Goal: Find specific page/section: Find specific page/section

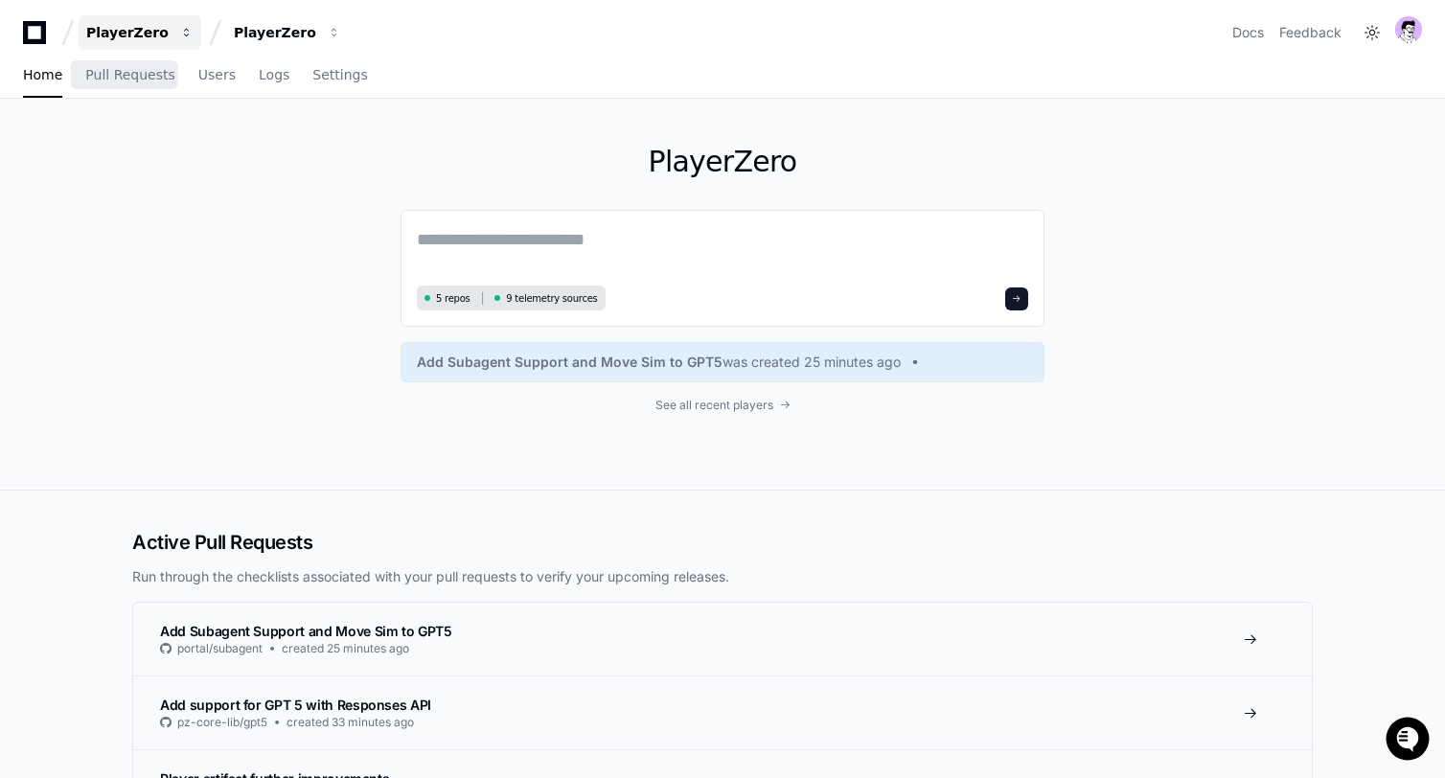
click at [116, 25] on div "PlayerZero" at bounding box center [127, 32] width 82 height 19
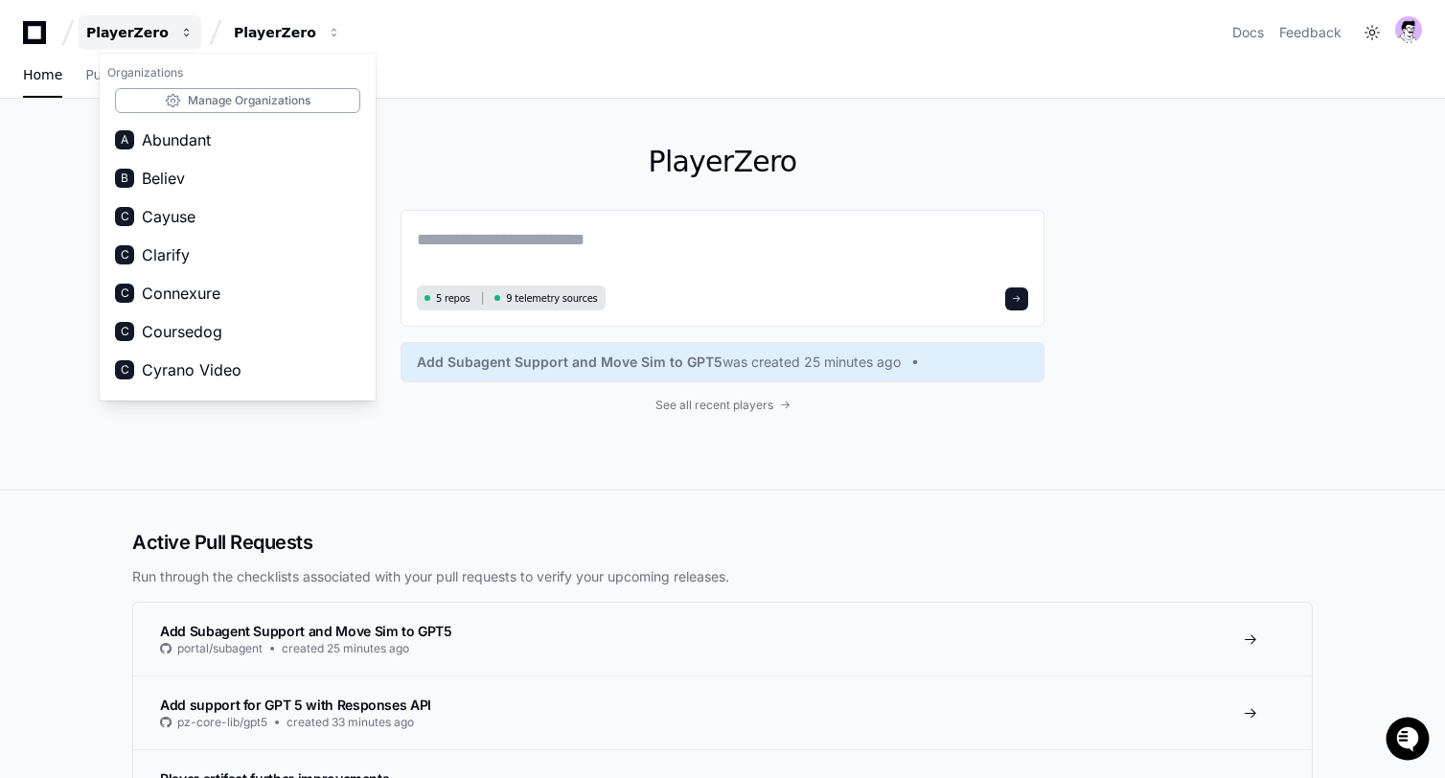
scroll to position [916, 0]
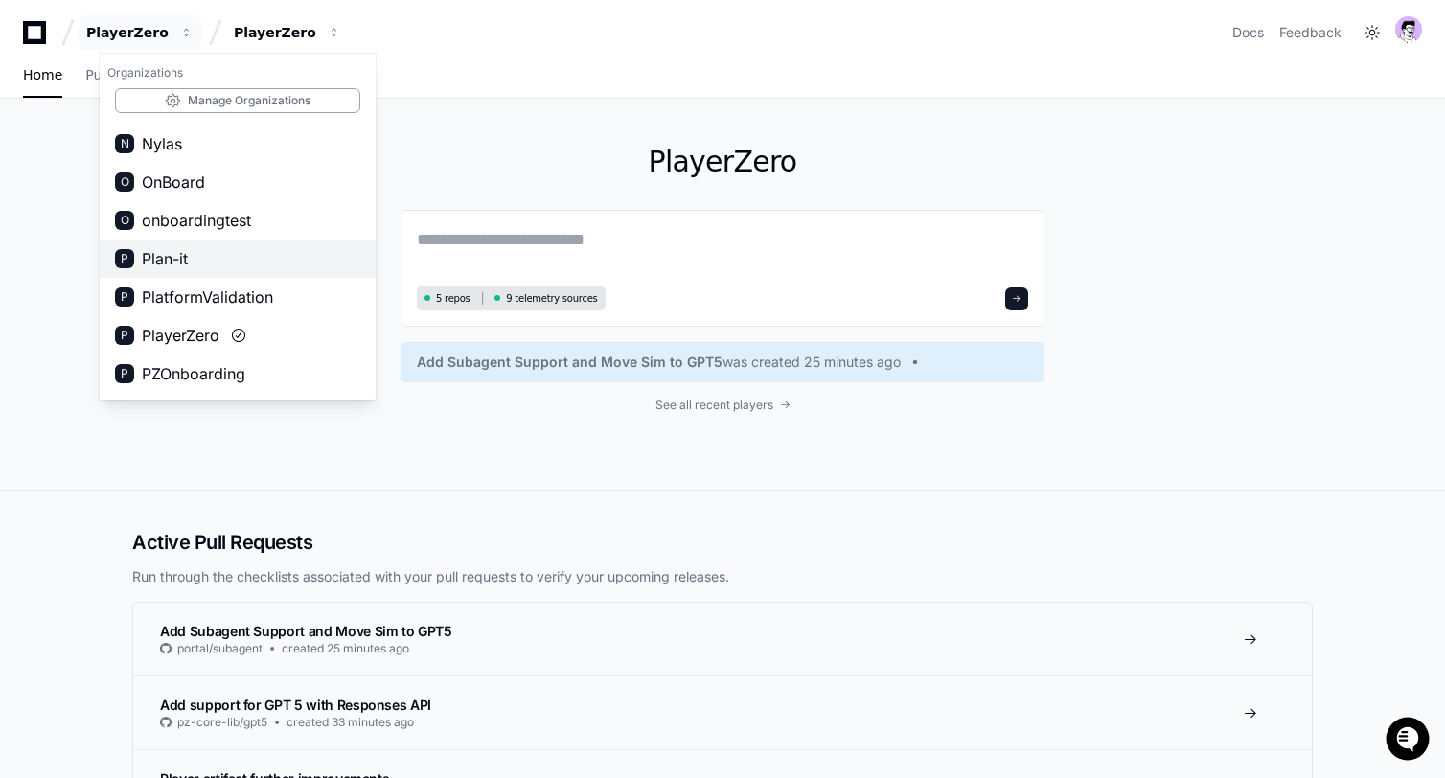
click at [191, 243] on button "P Plan-it" at bounding box center [238, 259] width 276 height 38
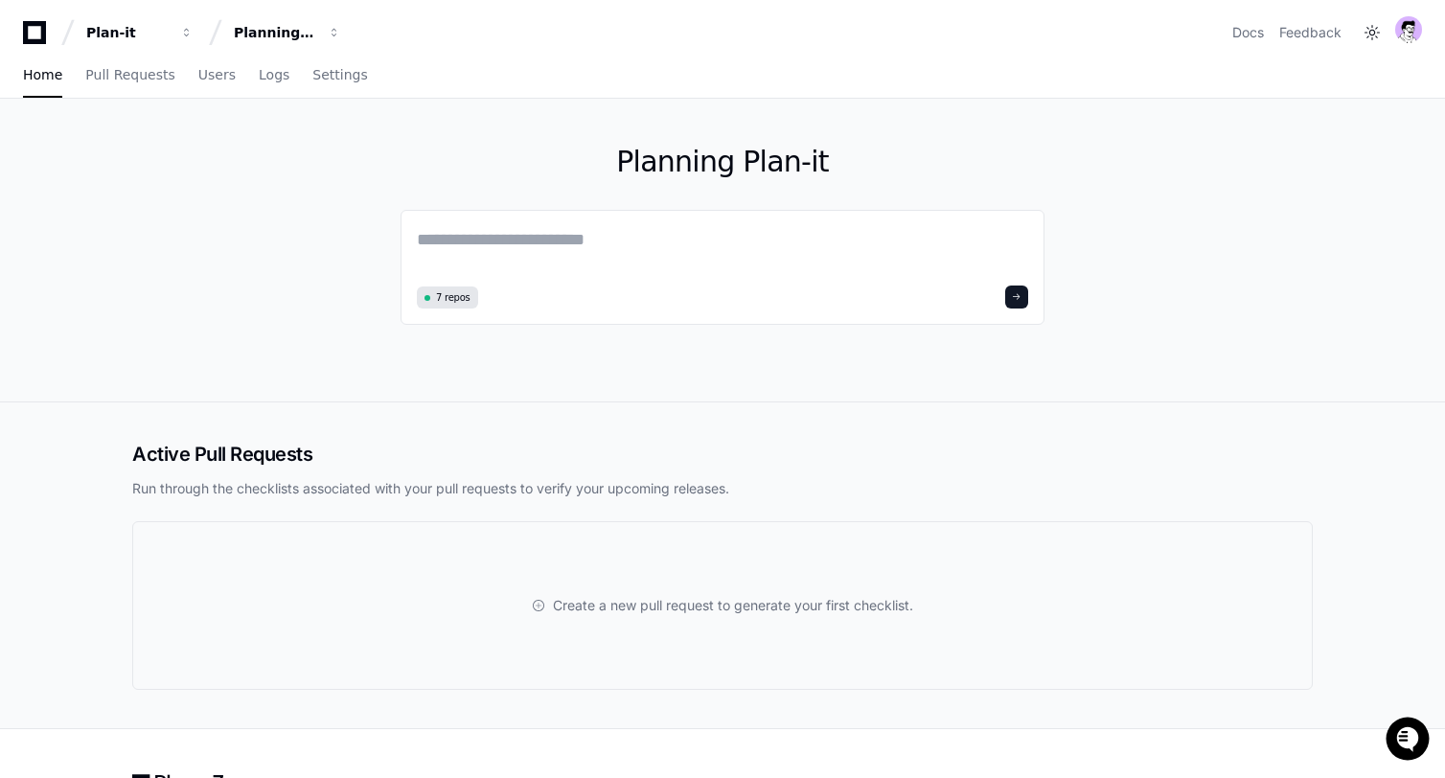
click at [251, 321] on div "Planning Plan-it 7 repos" at bounding box center [722, 250] width 1227 height 303
click at [329, 88] on link "Settings" at bounding box center [339, 76] width 55 height 44
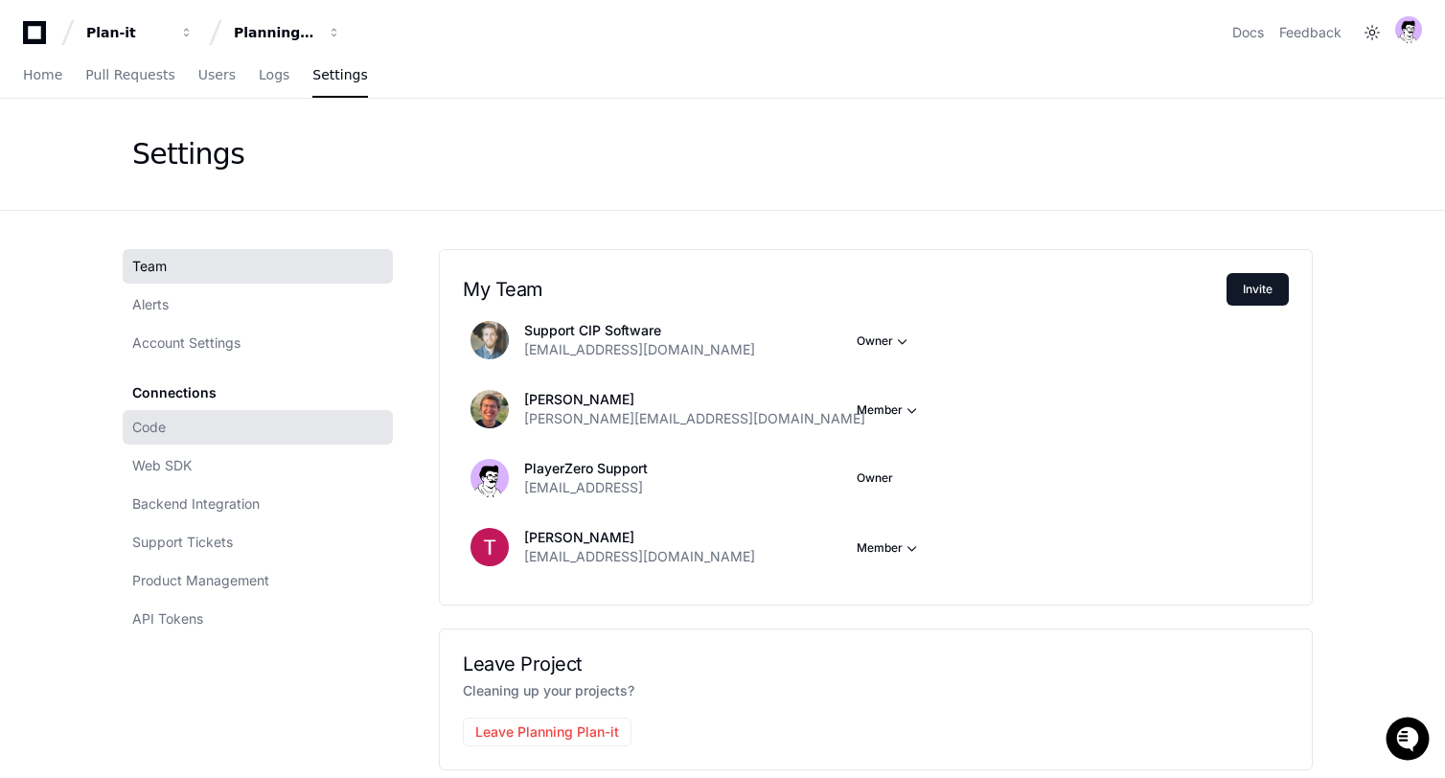
click at [223, 419] on link "Code" at bounding box center [258, 427] width 270 height 35
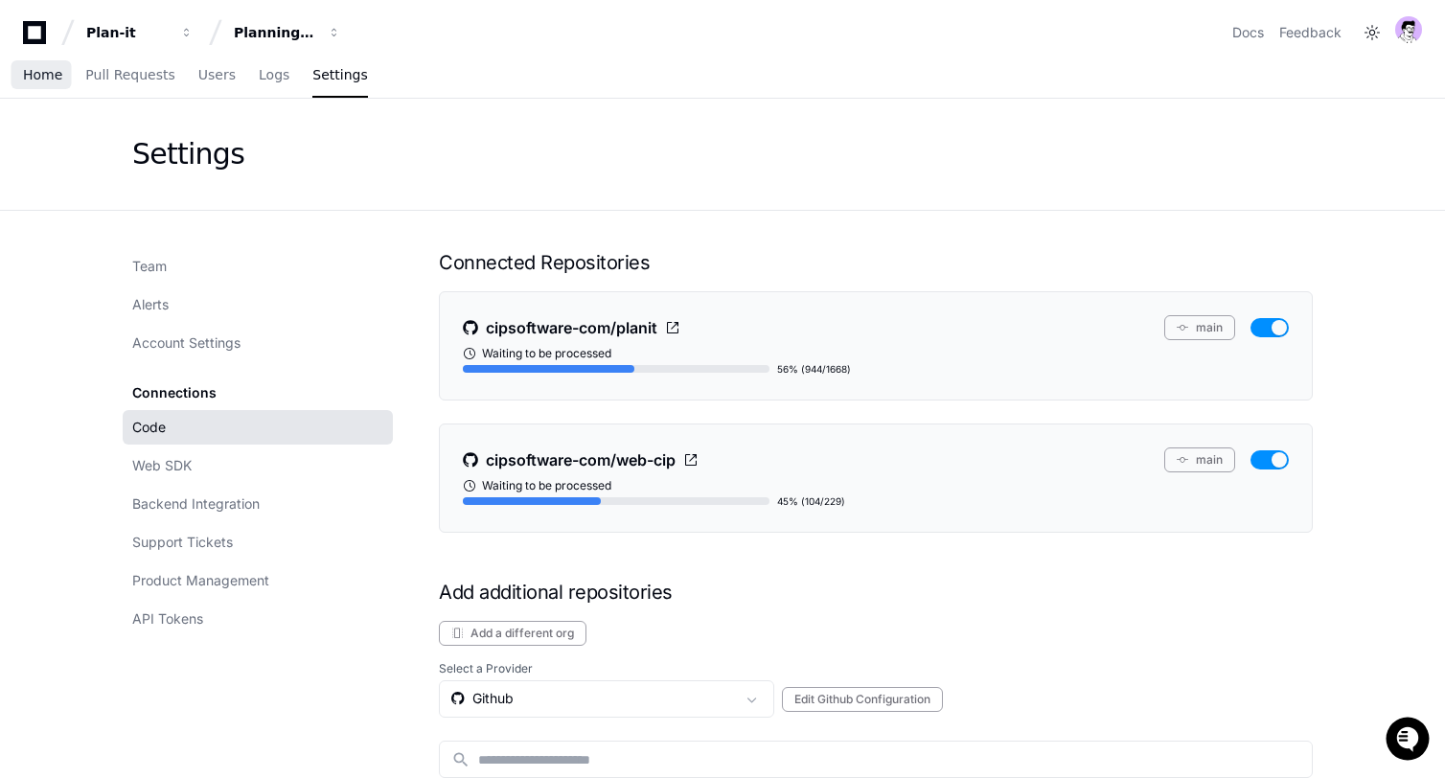
click at [49, 78] on span "Home" at bounding box center [42, 75] width 39 height 12
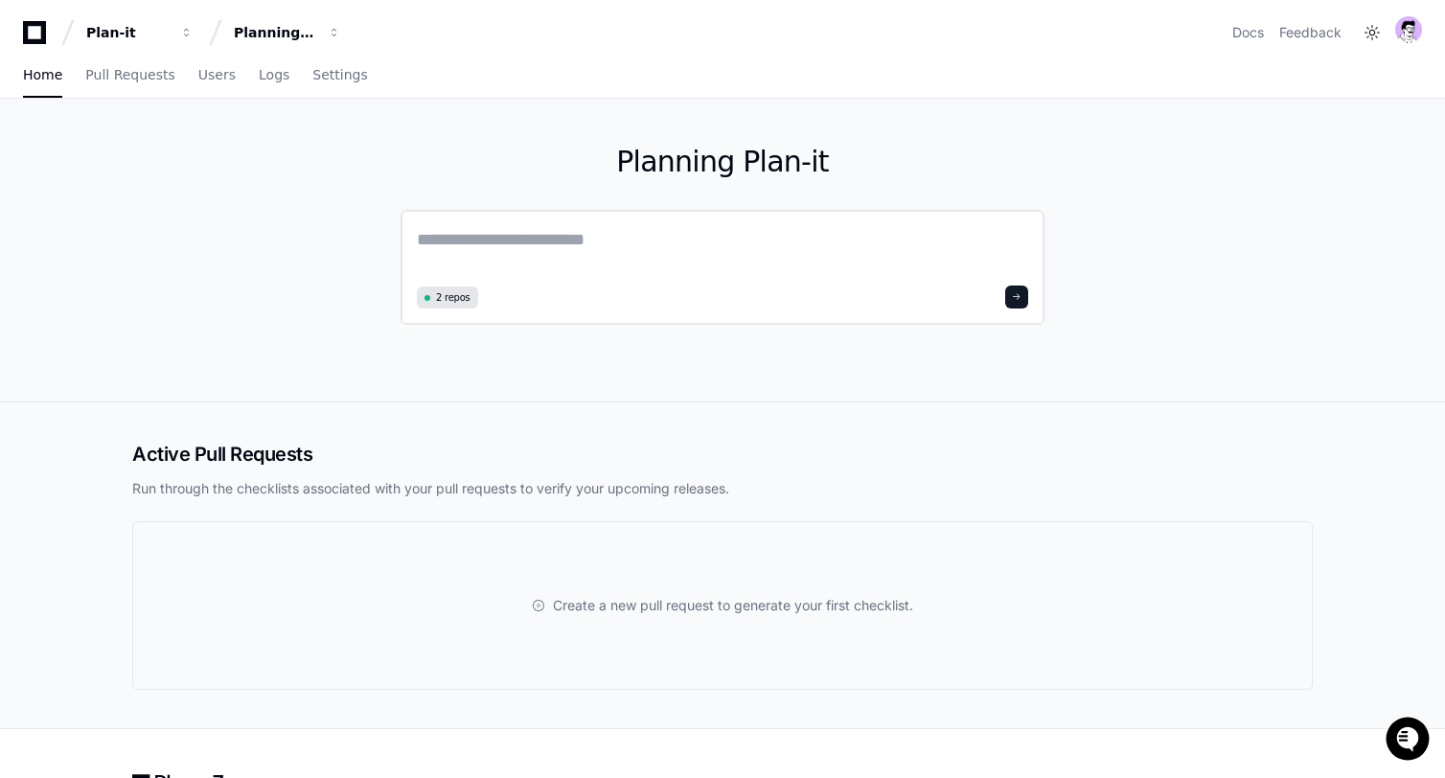
click at [610, 238] on textarea at bounding box center [722, 253] width 611 height 54
